Goal: Task Accomplishment & Management: Manage account settings

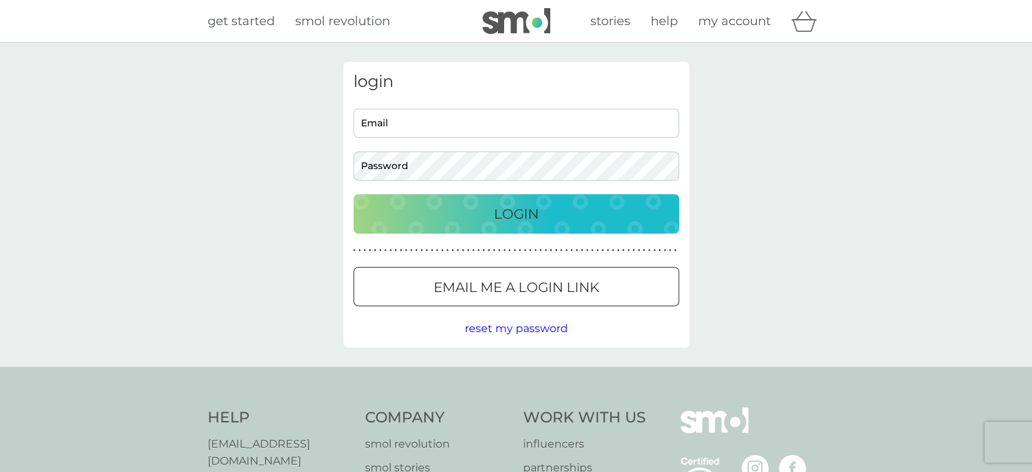
type input "[EMAIL_ADDRESS][DOMAIN_NAME]"
click at [553, 206] on div "Login" at bounding box center [516, 214] width 299 height 22
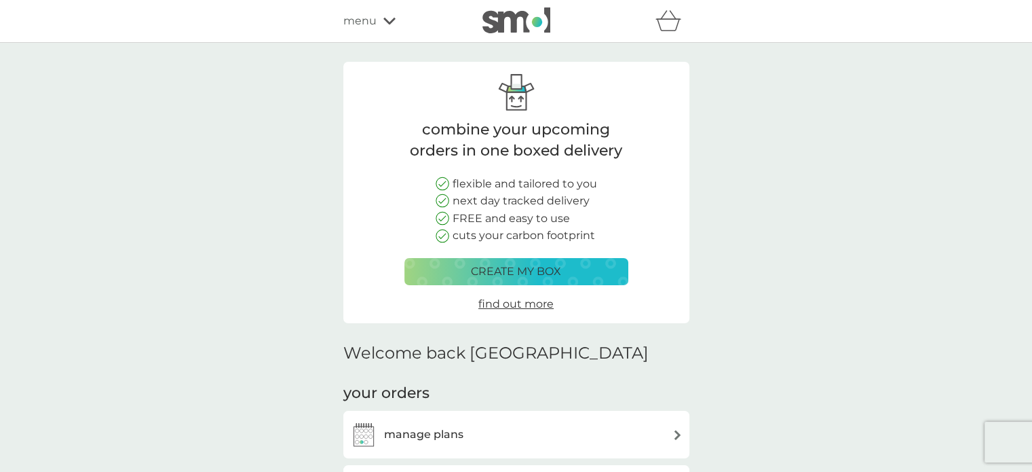
click at [677, 436] on img at bounding box center [677, 435] width 10 height 10
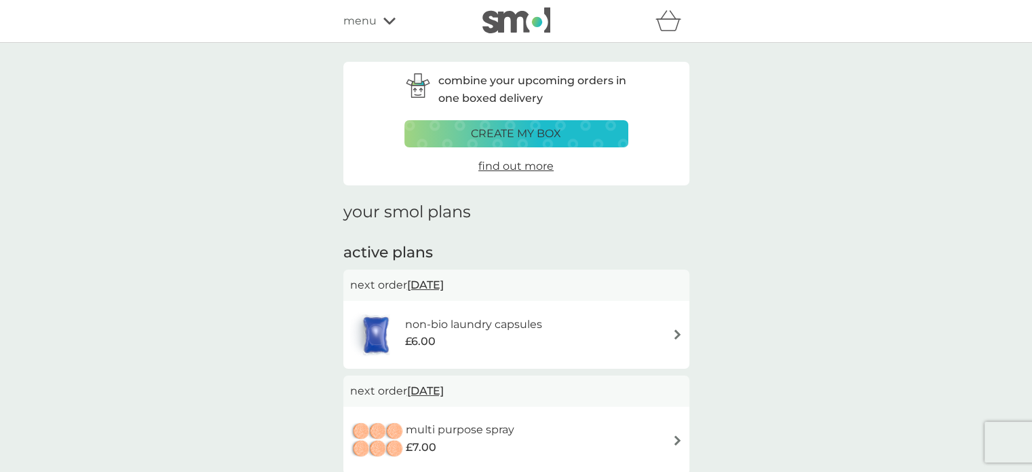
click at [389, 20] on icon at bounding box center [389, 21] width 12 height 8
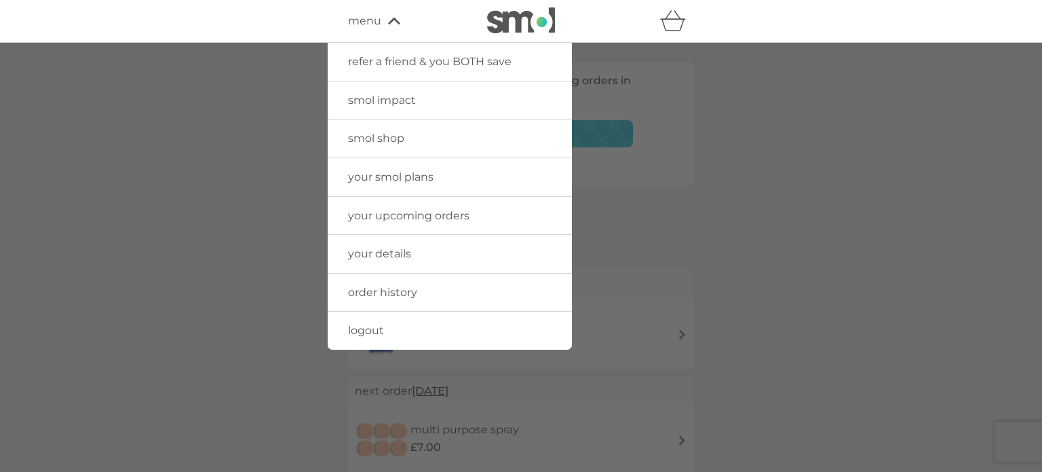
click at [372, 105] on span "smol impact" at bounding box center [382, 100] width 68 height 13
